Goal: Information Seeking & Learning: Learn about a topic

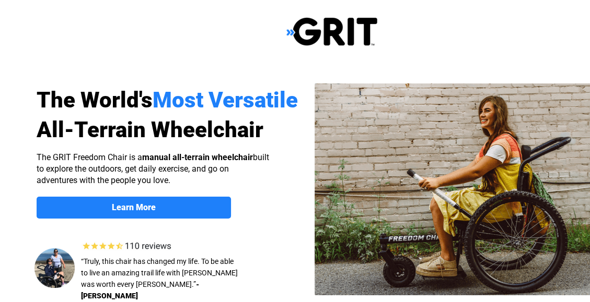
select select "US"
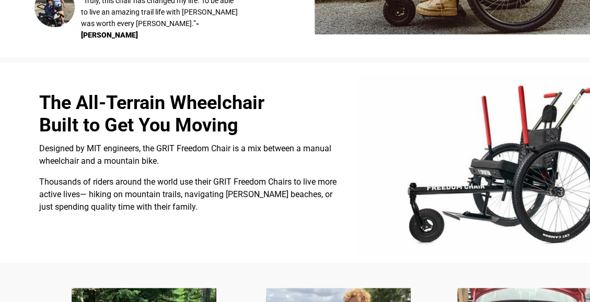
scroll to position [261, 0]
click at [538, 151] on img at bounding box center [497, 165] width 278 height 181
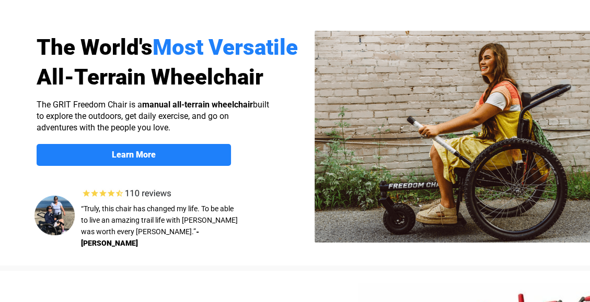
scroll to position [52, 0]
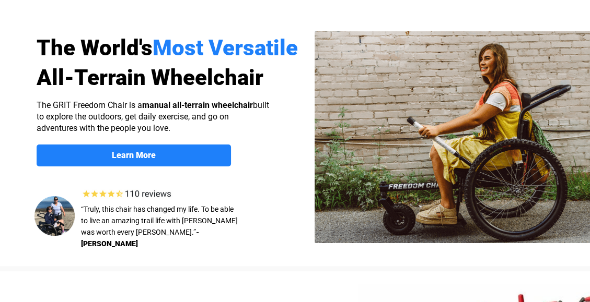
click at [490, 114] on img at bounding box center [469, 137] width 310 height 212
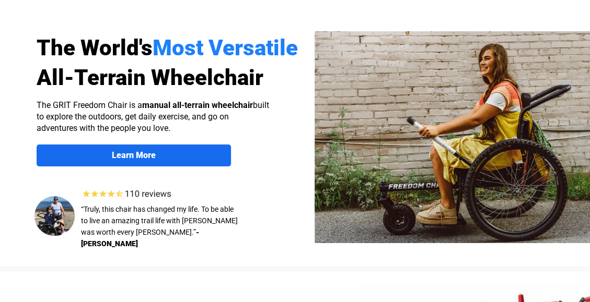
click at [182, 154] on span "Learn More" at bounding box center [134, 155] width 194 height 10
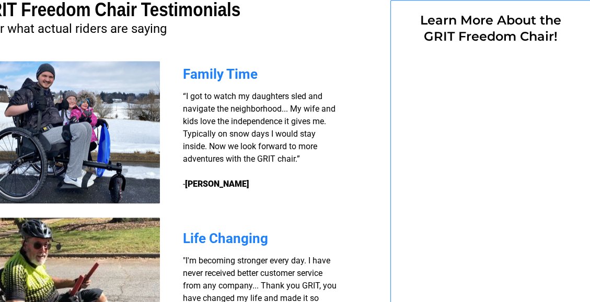
select select "US"
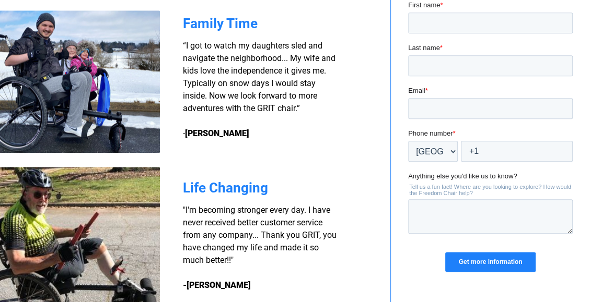
scroll to position [809, 52]
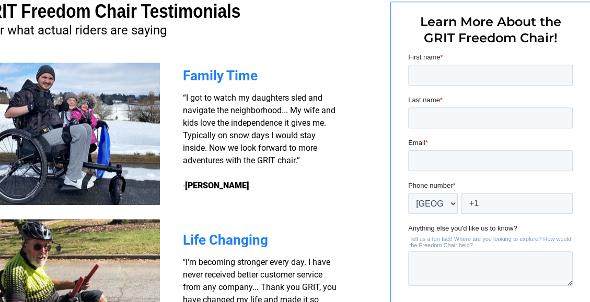
drag, startPoint x: 325, startPoint y: 40, endPoint x: 374, endPoint y: 43, distance: 49.2
click at [374, 43] on div at bounding box center [279, 176] width 663 height 434
drag, startPoint x: 374, startPoint y: 43, endPoint x: 301, endPoint y: 50, distance: 73.0
click at [373, 43] on div at bounding box center [279, 176] width 663 height 434
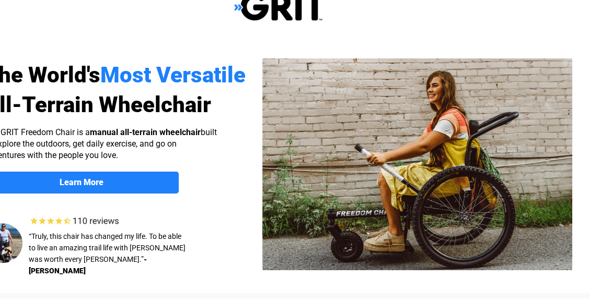
scroll to position [0, 52]
